Goal: Check status

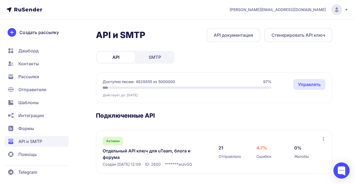
click at [146, 57] on link "SMTP" at bounding box center [155, 57] width 38 height 11
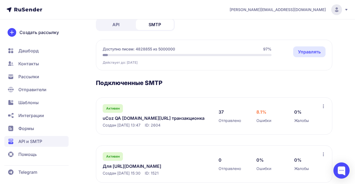
scroll to position [70, 0]
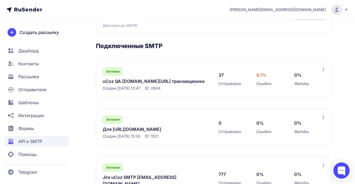
click at [146, 81] on link "uCoz QA [DOMAIN_NAME][URL] транзакционка" at bounding box center [155, 81] width 105 height 6
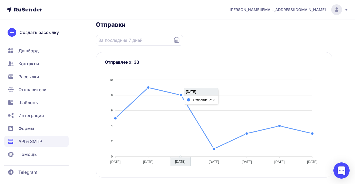
scroll to position [172, 0]
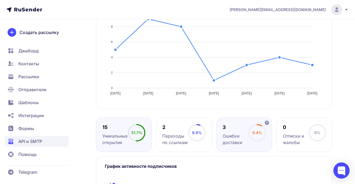
click at [247, 135] on div "Ошибки доставки" at bounding box center [236, 139] width 26 height 13
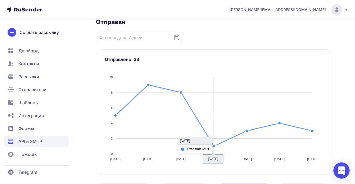
scroll to position [37, 0]
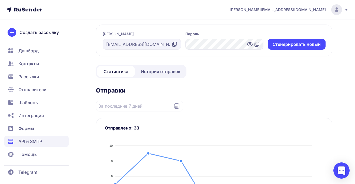
click at [151, 74] on span "История отправок" at bounding box center [161, 71] width 40 height 6
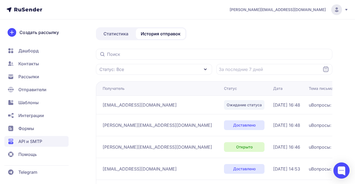
scroll to position [34, 0]
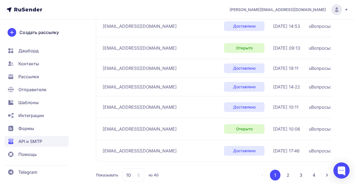
scroll to position [192, 0]
